Goal: Find specific page/section: Find specific page/section

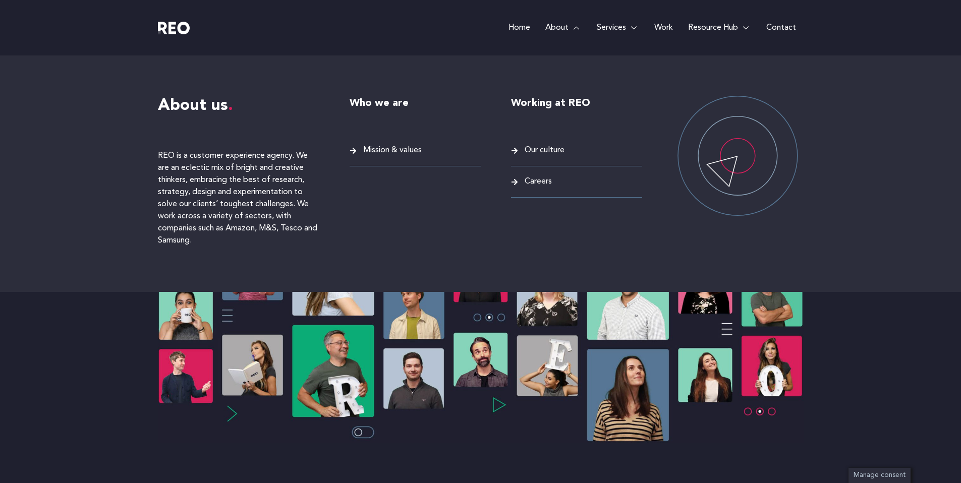
click at [572, 27] on link "About" at bounding box center [563, 27] width 51 height 55
click at [535, 177] on span "Careers" at bounding box center [537, 182] width 30 height 14
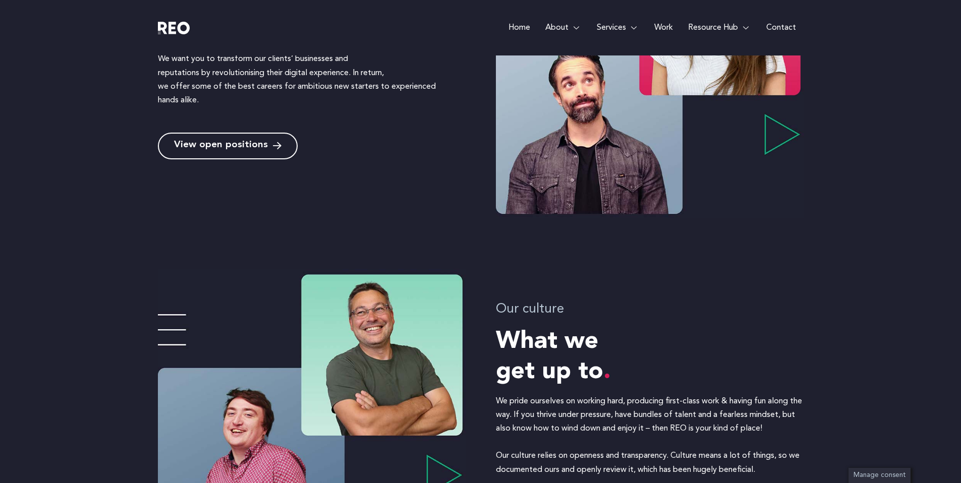
scroll to position [360, 0]
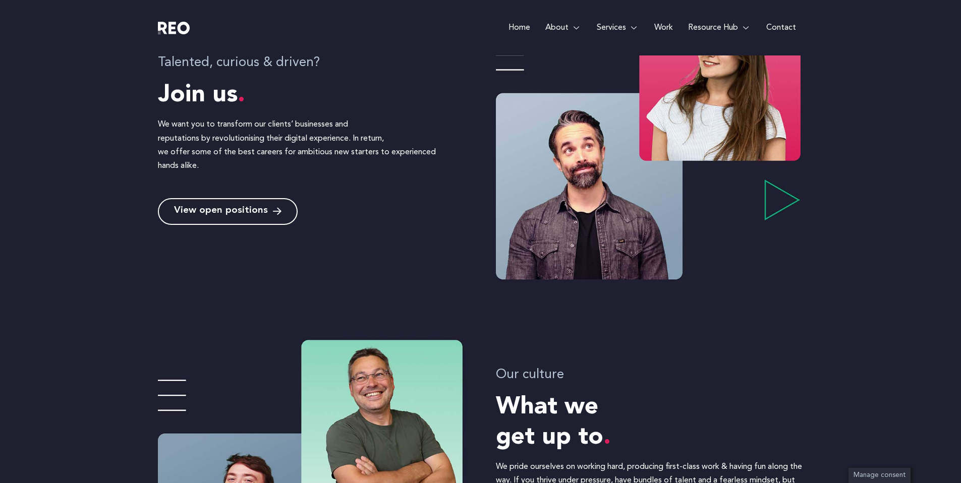
click at [234, 209] on span "View open positions" at bounding box center [221, 212] width 94 height 10
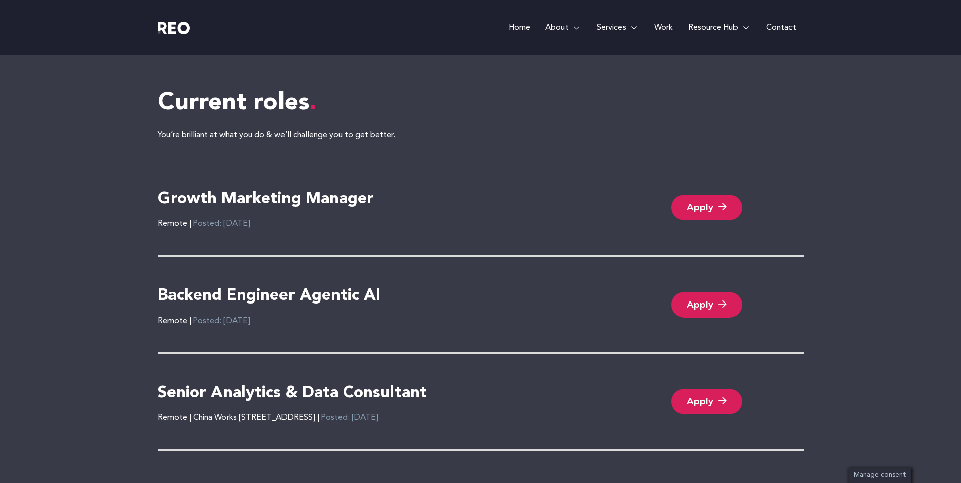
scroll to position [2135, 0]
